Goal: Ask a question

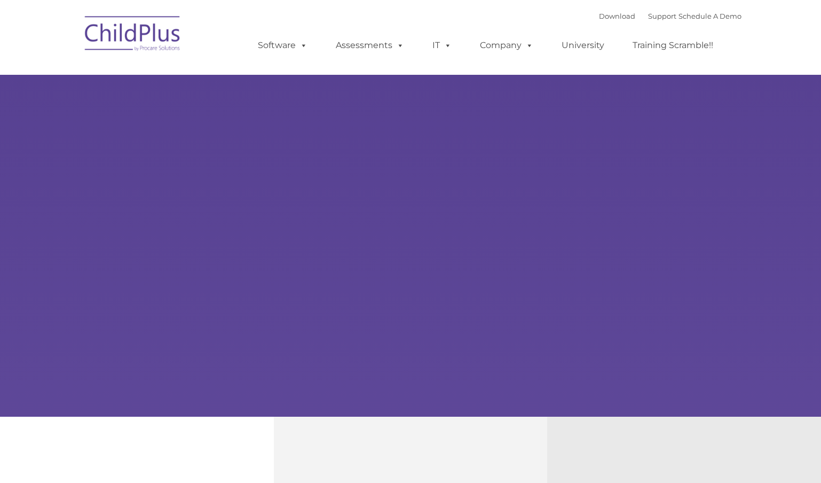
type input ""
select select "MEDIUM"
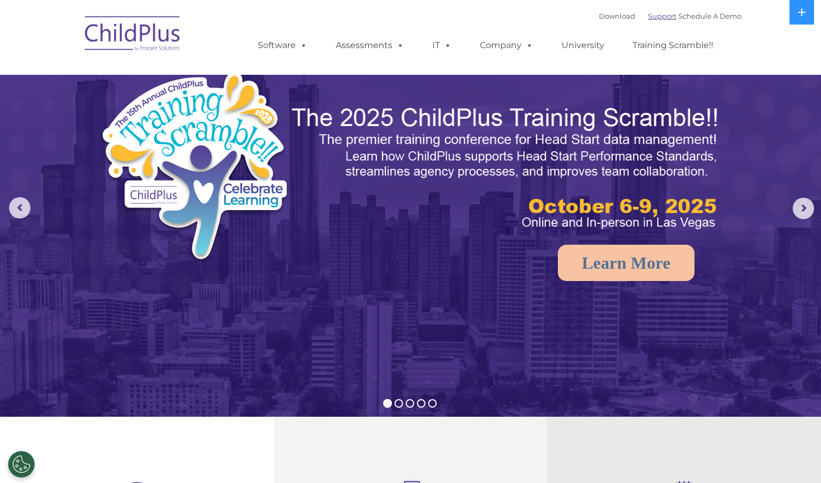
click at [658, 15] on link "Support" at bounding box center [662, 16] width 28 height 9
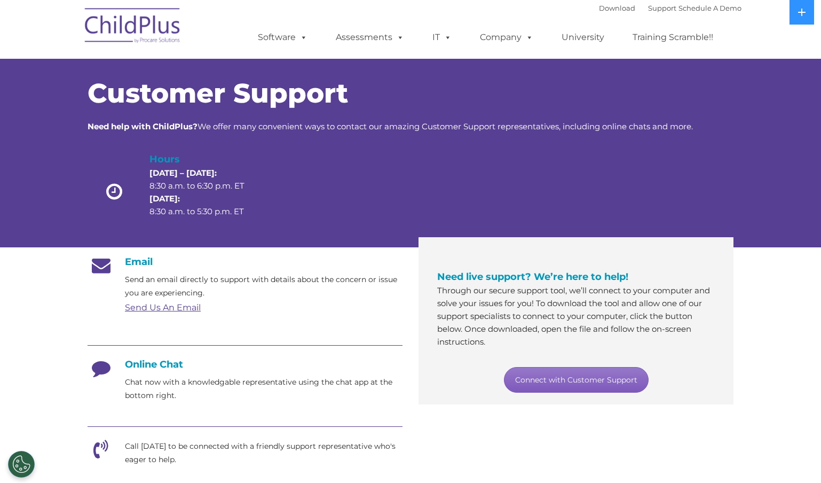
click at [546, 380] on link "Connect with Customer Support" at bounding box center [576, 380] width 145 height 26
